Goal: Task Accomplishment & Management: Manage account settings

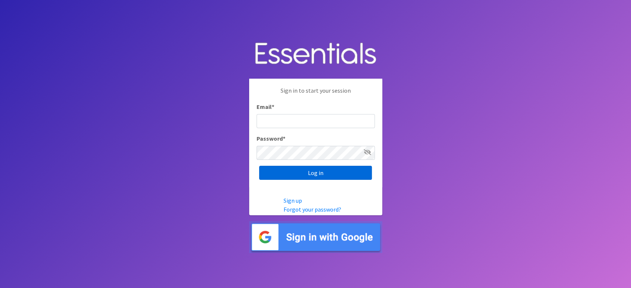
type input "lacey@familynetworknwa.com"
click at [297, 174] on input "Log in" at bounding box center [315, 173] width 113 height 14
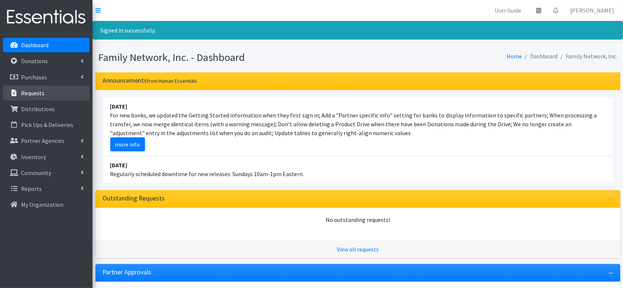
click at [54, 95] on link "Requests" at bounding box center [46, 93] width 87 height 15
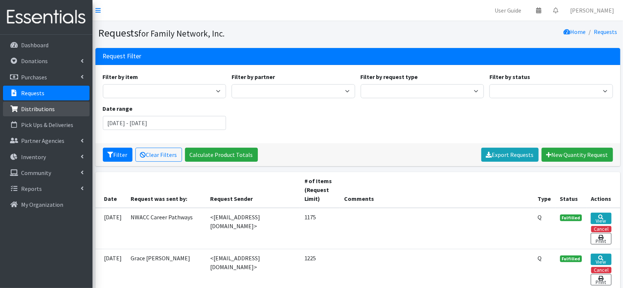
click at [25, 107] on p "Distributions" at bounding box center [38, 108] width 34 height 7
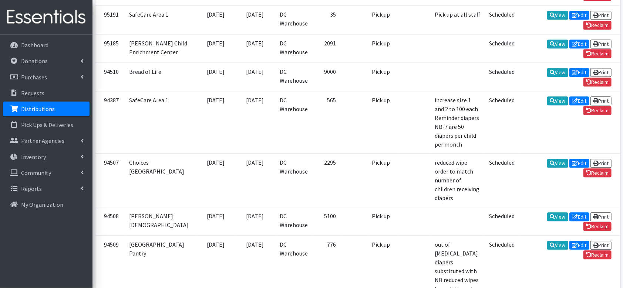
scroll to position [787, 0]
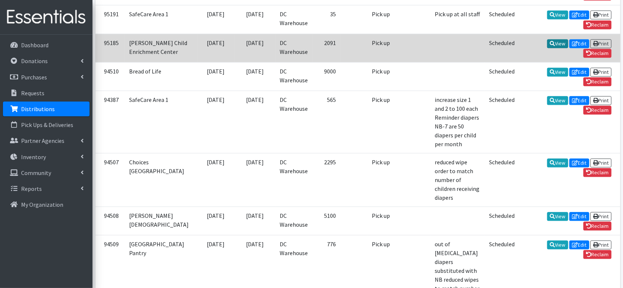
click at [547, 48] on link "View" at bounding box center [557, 43] width 21 height 9
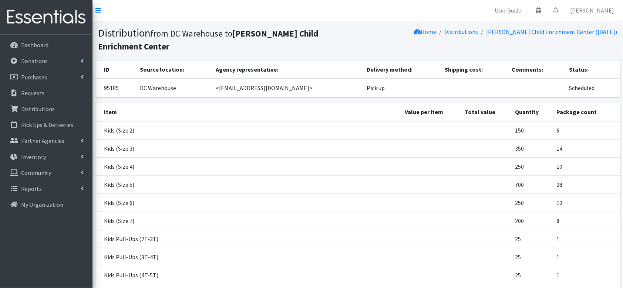
scroll to position [142, 0]
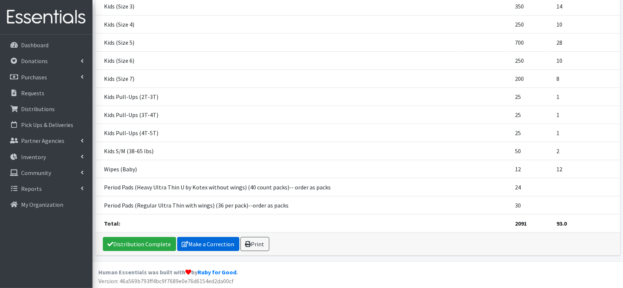
click at [208, 248] on link "Make a Correction" at bounding box center [208, 244] width 62 height 14
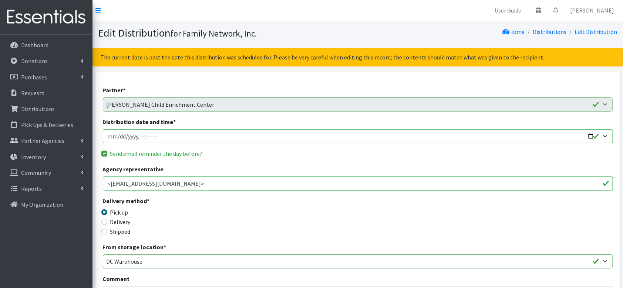
click at [589, 135] on input "Distribution date and time *" at bounding box center [358, 136] width 510 height 14
type input "2025-08-27T13:00"
click at [264, 158] on div "Send email reminder the day before?" at bounding box center [358, 153] width 510 height 9
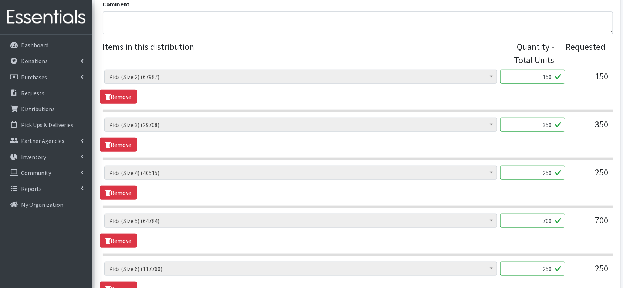
scroll to position [275, 0]
click at [547, 124] on input "350" at bounding box center [532, 125] width 65 height 14
type input "250"
click at [543, 170] on input "250" at bounding box center [532, 173] width 65 height 14
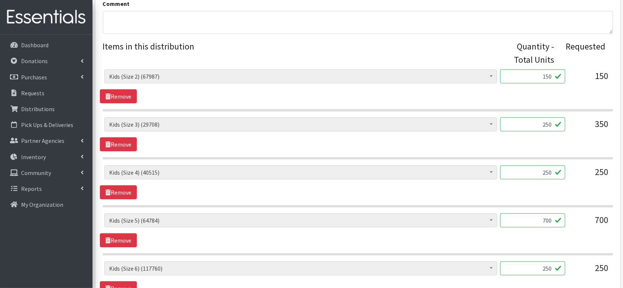
click at [543, 170] on input "250" at bounding box center [532, 173] width 65 height 14
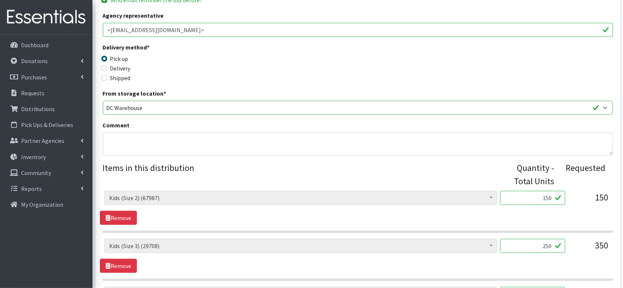
scroll to position [153, 0]
type input "350"
click at [186, 135] on textarea "Comment" at bounding box center [358, 144] width 510 height 23
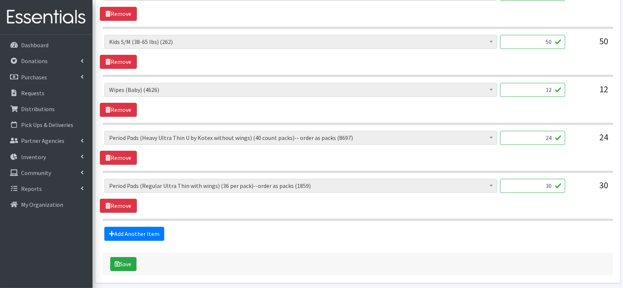
scroll to position [769, 0]
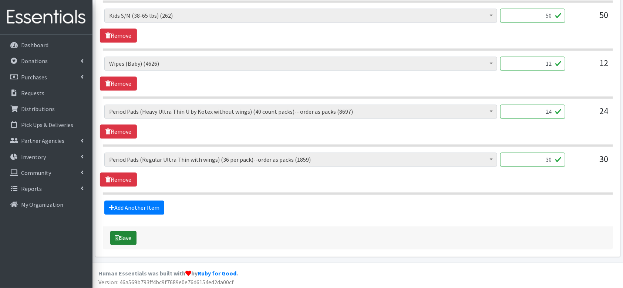
type textarea "sizes 3 and 4 adjusted per request"
click at [130, 234] on button "Save" at bounding box center [123, 238] width 26 height 14
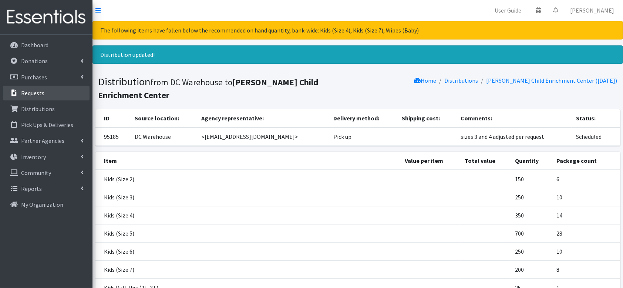
click at [21, 98] on link "Requests" at bounding box center [46, 93] width 87 height 15
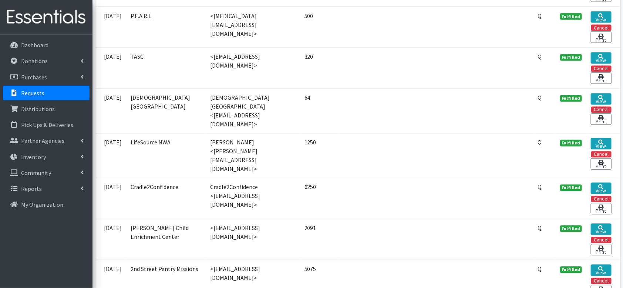
scroll to position [765, 0]
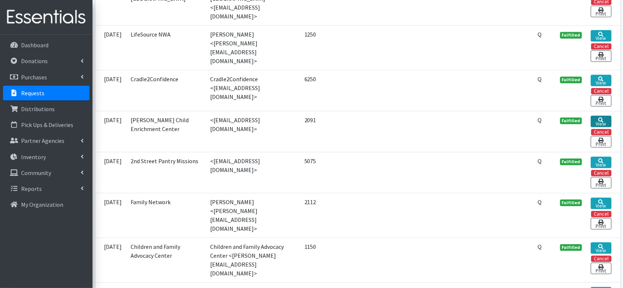
click at [602, 118] on icon at bounding box center [600, 120] width 5 height 5
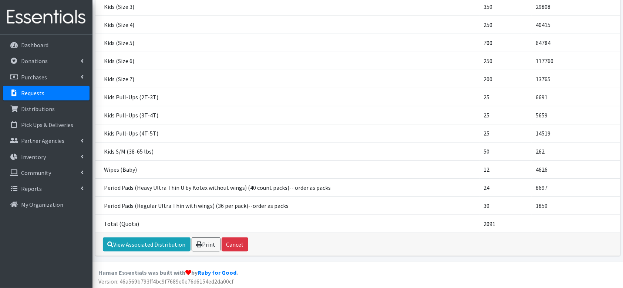
scroll to position [119, 0]
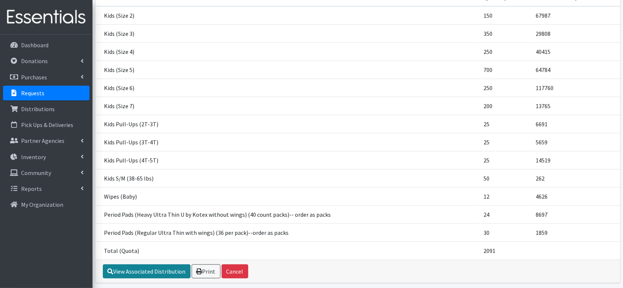
click at [166, 270] on link "View Associated Distribution" at bounding box center [147, 272] width 88 height 14
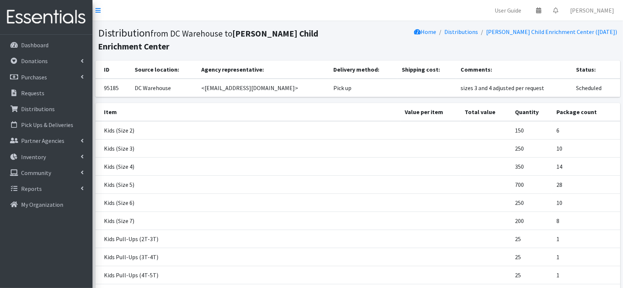
scroll to position [142, 0]
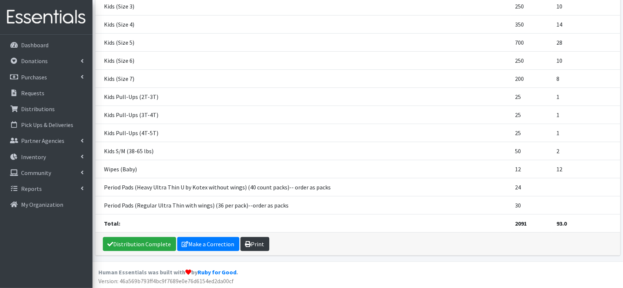
click at [254, 244] on link "Print" at bounding box center [254, 244] width 29 height 14
click at [41, 99] on link "Requests" at bounding box center [46, 93] width 87 height 15
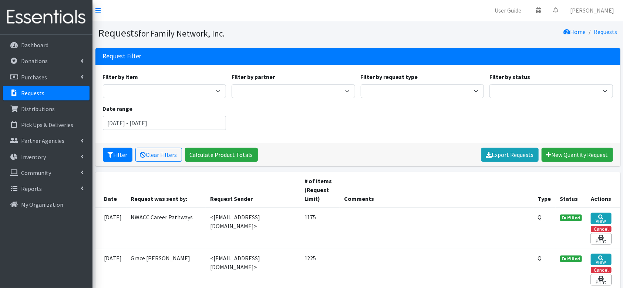
scroll to position [177, 0]
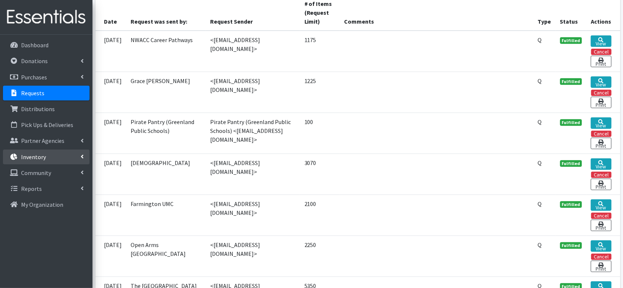
click at [30, 161] on link "Inventory" at bounding box center [46, 157] width 87 height 15
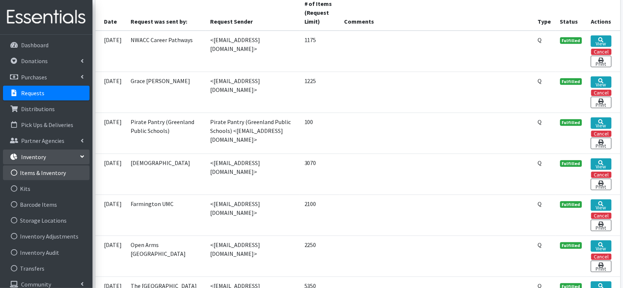
click at [40, 179] on link "Items & Inventory" at bounding box center [46, 173] width 87 height 15
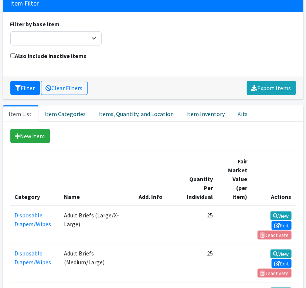
scroll to position [95, 0]
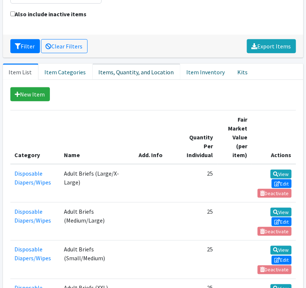
click at [135, 70] on link "Items, Quantity, and Location" at bounding box center [136, 72] width 88 height 16
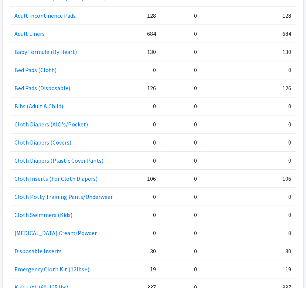
scroll to position [0, 0]
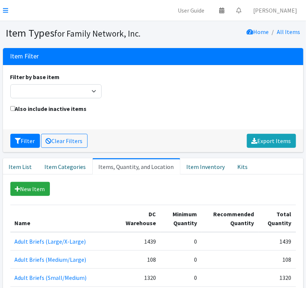
click at [3, 9] on nav "User Guide 0 Pick-ups remaining this week View Calendar 0 Requests 0 Partner Ag…" at bounding box center [153, 10] width 306 height 21
click at [3, 10] on icon at bounding box center [5, 10] width 5 height 6
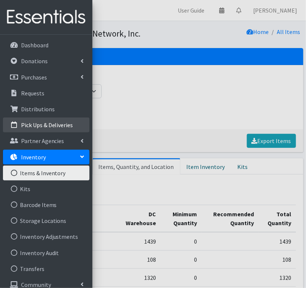
click at [34, 125] on p "Pick Ups & Deliveries" at bounding box center [47, 124] width 52 height 7
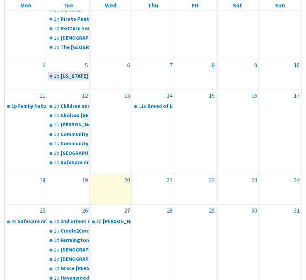
scroll to position [241, 0]
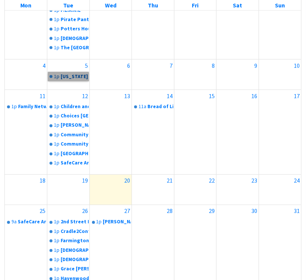
click at [65, 74] on link "1p Arkansas Coalition of Marshallese" at bounding box center [68, 76] width 41 height 9
click at [24, 105] on link "1p Family Network" at bounding box center [26, 106] width 41 height 9
click at [149, 109] on link "11a Bread of Life" at bounding box center [153, 106] width 41 height 9
click at [72, 106] on link "1p Children and Family Advocacy Center" at bounding box center [68, 106] width 41 height 9
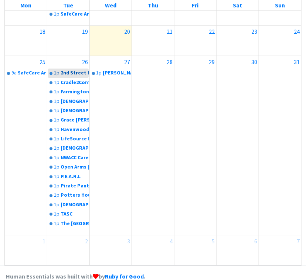
scroll to position [402, 0]
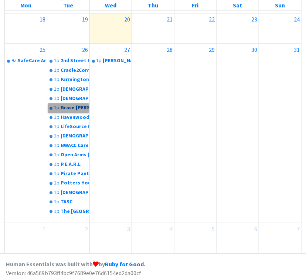
click at [66, 111] on link "1p Grace UMC Rogers" at bounding box center [68, 107] width 41 height 9
click at [107, 58] on link "1p Helen Walton Child Enrichment Center" at bounding box center [111, 60] width 41 height 9
click at [57, 119] on link "1p Havenwood" at bounding box center [68, 117] width 41 height 9
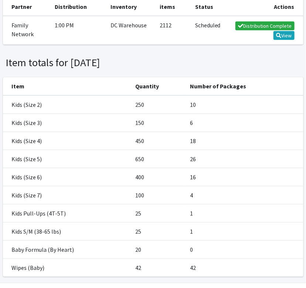
scroll to position [94, 0]
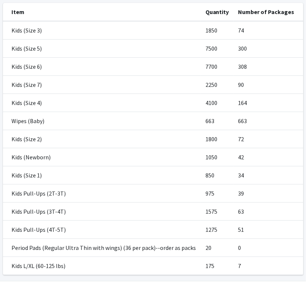
scroll to position [621, 0]
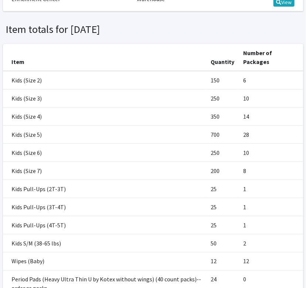
scroll to position [95, 0]
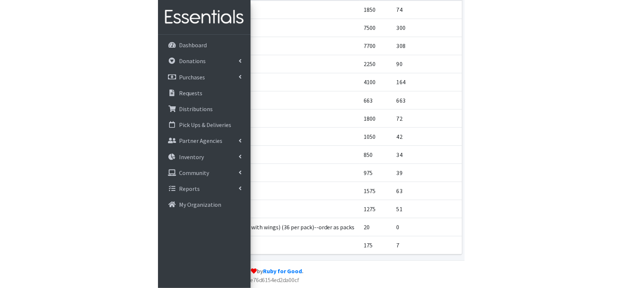
scroll to position [434, 0]
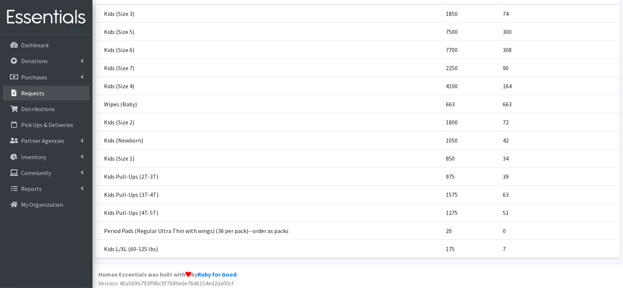
click at [33, 89] on p "Requests" at bounding box center [32, 92] width 23 height 7
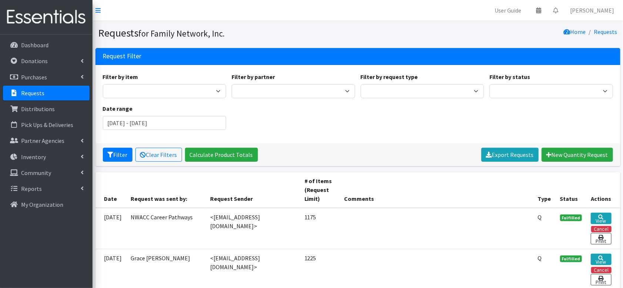
scroll to position [88, 0]
